Goal: Task Accomplishment & Management: Use online tool/utility

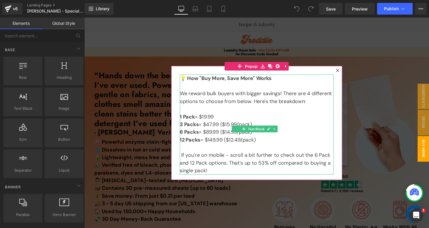
click at [370, 98] on div at bounding box center [261, 126] width 354 height 216
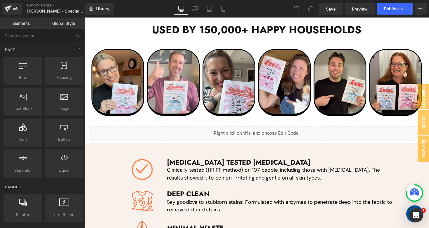
scroll to position [959, 0]
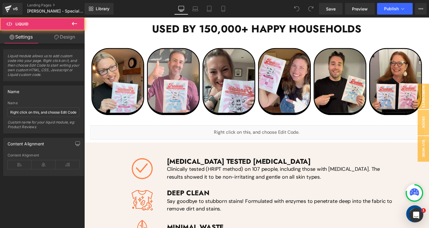
click at [260, 134] on div "Liquid" at bounding box center [261, 135] width 342 height 15
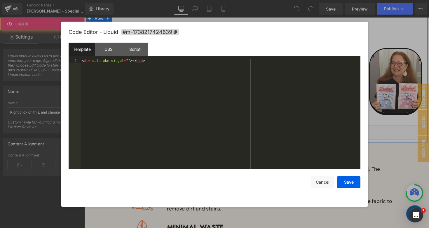
click at [266, 131] on div "Liquid" at bounding box center [261, 135] width 342 height 15
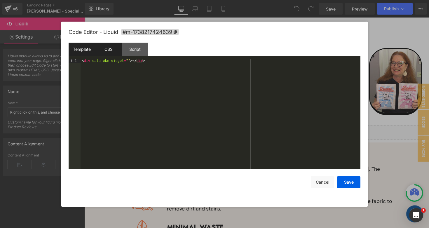
click at [109, 47] on div "CSS" at bounding box center [108, 49] width 27 height 13
click at [90, 73] on div "#m-1738217424639 { }" at bounding box center [221, 118] width 280 height 119
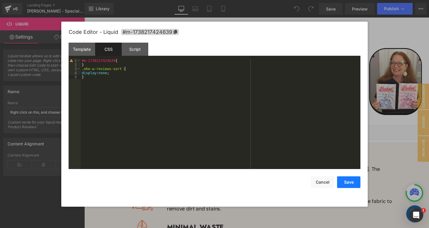
click at [351, 183] on button "Save" at bounding box center [348, 182] width 23 height 12
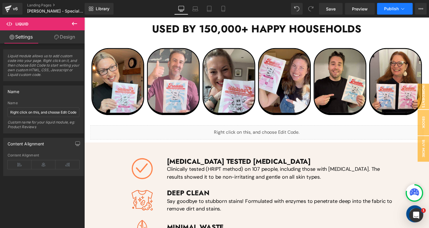
click at [390, 12] on button "Publish" at bounding box center [395, 9] width 36 height 12
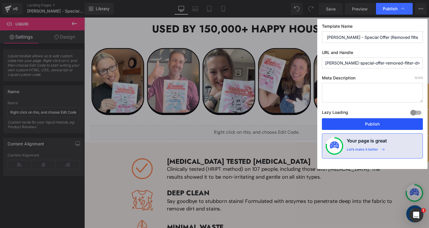
click at [355, 128] on button "Publish" at bounding box center [372, 124] width 101 height 12
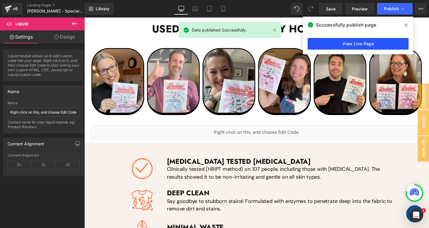
click at [384, 47] on link "View Live Page" at bounding box center [358, 44] width 101 height 12
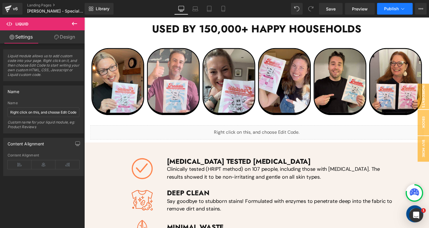
click at [393, 11] on span "Publish" at bounding box center [391, 8] width 15 height 5
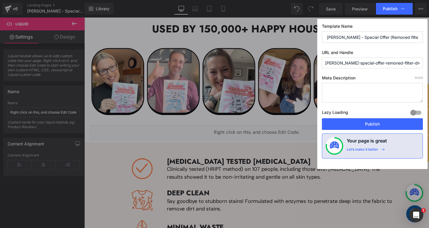
click at [374, 36] on input "Freddie - Special Offer (Removed filter drop down)" at bounding box center [372, 37] width 101 height 12
drag, startPoint x: 372, startPoint y: 37, endPoint x: 429, endPoint y: 37, distance: 57.0
click at [429, 37] on div "Publish Template Name Freddie - Special Offer (Removed filter drop down) URL an…" at bounding box center [214, 114] width 429 height 228
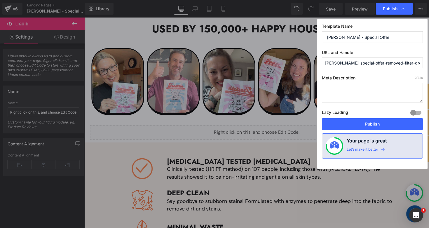
type input "Freddie - Special Offer"
drag, startPoint x: 342, startPoint y: 63, endPoint x: 299, endPoint y: 63, distance: 43.2
click at [299, 63] on div "Publish Template Name Freddie - Special Offer URL and Handle freddie-special-of…" at bounding box center [214, 114] width 429 height 228
drag, startPoint x: 353, startPoint y: 62, endPoint x: 429, endPoint y: 68, distance: 76.7
click at [429, 68] on div "Publish Template Name Freddie - Special Offer URL and Handle special-offer-remo…" at bounding box center [214, 114] width 429 height 228
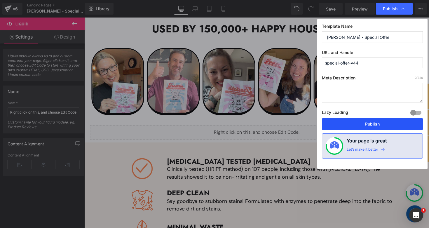
type input "special-offer-v44"
drag, startPoint x: 373, startPoint y: 123, endPoint x: 198, endPoint y: 3, distance: 211.6
click at [373, 123] on button "Publish" at bounding box center [372, 124] width 101 height 12
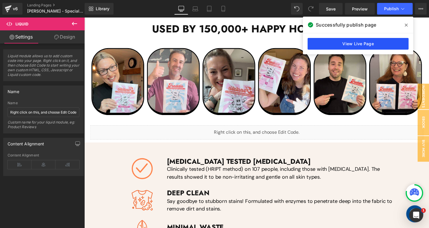
click at [353, 44] on link "View Live Page" at bounding box center [358, 44] width 101 height 12
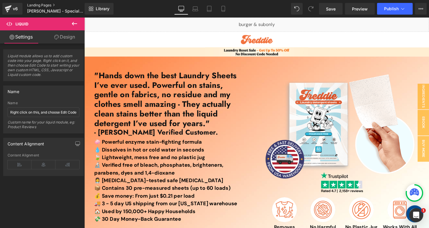
click at [41, 3] on link "Landing Pages" at bounding box center [60, 5] width 67 height 5
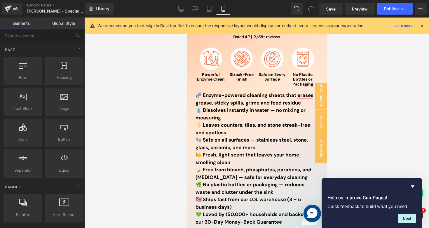
click at [257, 13] on div "Library Mobile Desktop Laptop Tablet Mobile Save Preview Publish Scheduled View…" at bounding box center [257, 9] width 345 height 12
